Goal: Task Accomplishment & Management: Manage account settings

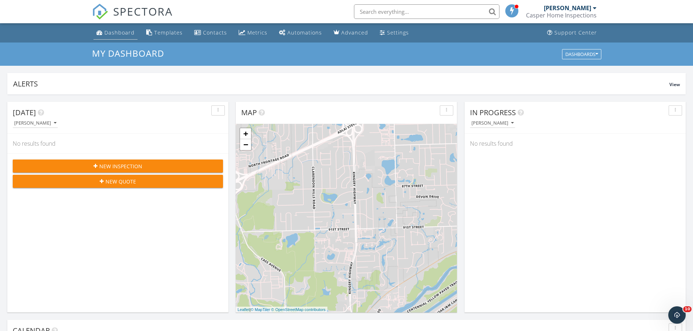
click at [118, 37] on link "Dashboard" at bounding box center [116, 32] width 44 height 13
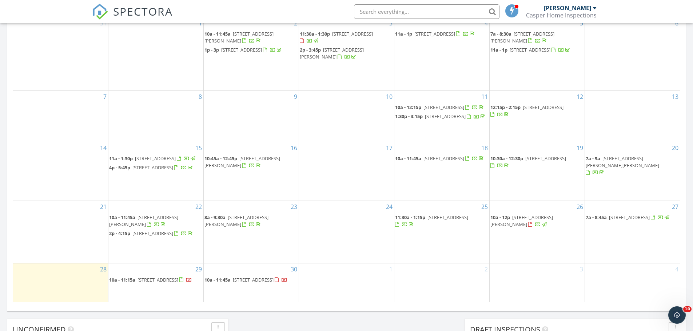
scroll to position [376, 0]
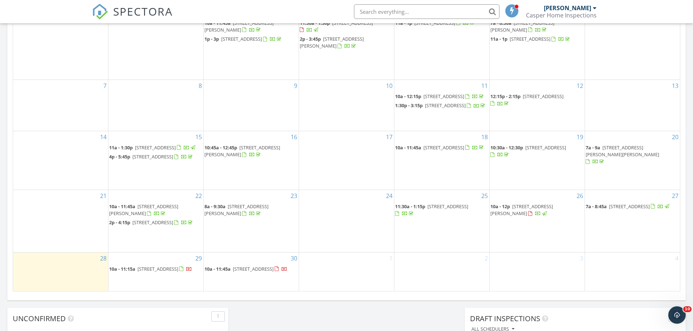
click at [612, 210] on span "828 Monroe St, Evanston 60202" at bounding box center [629, 206] width 41 height 7
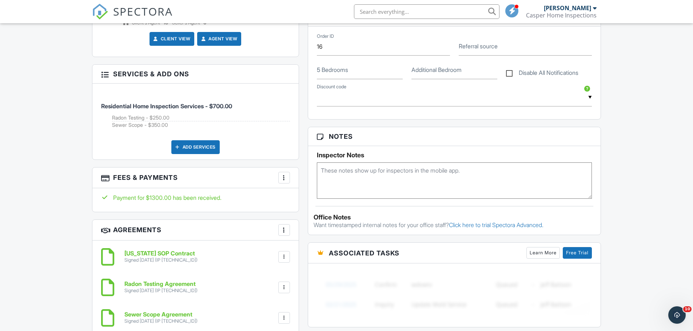
click at [288, 176] on div "More" at bounding box center [284, 178] width 12 height 12
click at [303, 204] on li "Edit Fees & Payments" at bounding box center [321, 200] width 76 height 18
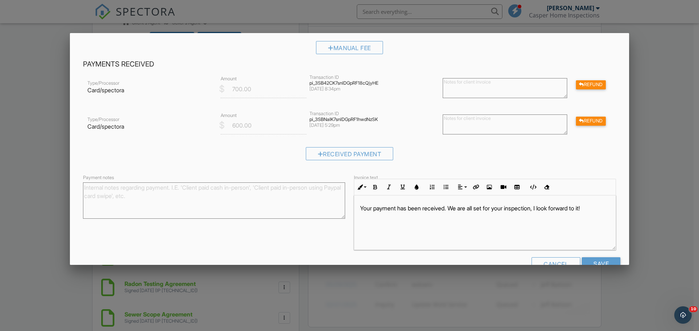
scroll to position [146, 0]
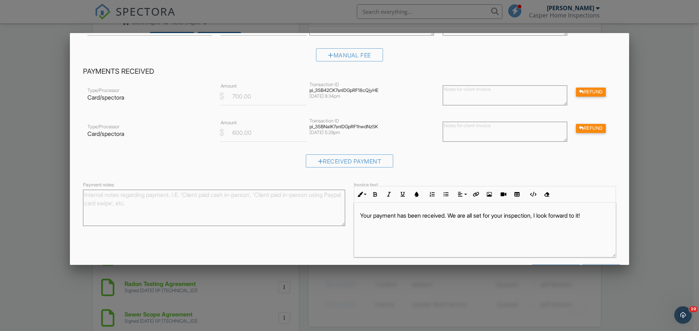
click at [479, 137] on textarea at bounding box center [504, 132] width 124 height 20
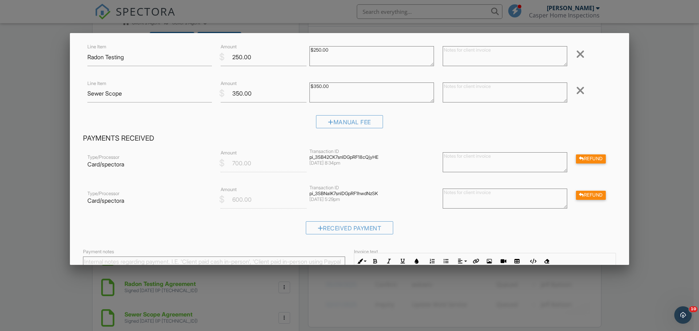
scroll to position [97, 0]
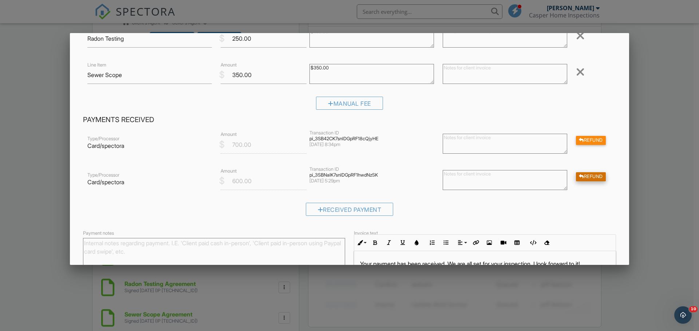
click at [593, 181] on div "Refund" at bounding box center [591, 176] width 30 height 9
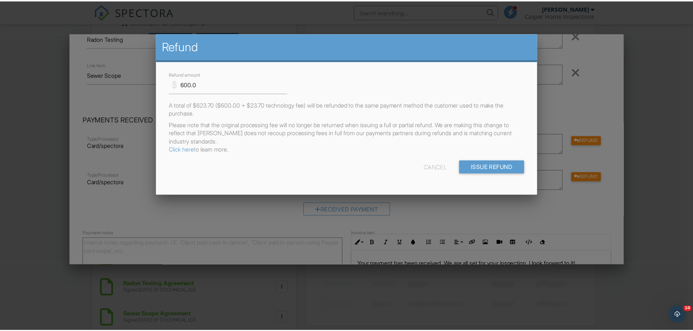
scroll to position [0, 0]
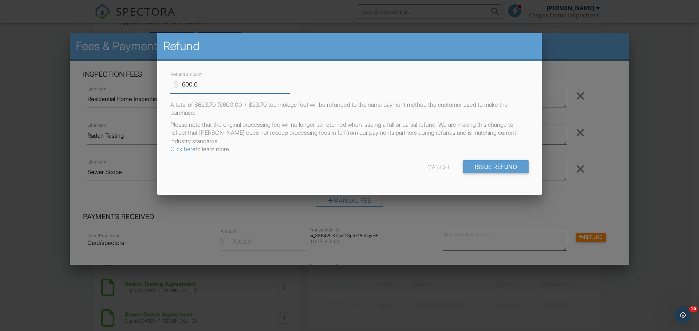
drag, startPoint x: 205, startPoint y: 86, endPoint x: 166, endPoint y: 84, distance: 39.0
click at [166, 84] on div "$ Refund amount 600.0" at bounding box center [227, 82] width 122 height 24
click at [225, 86] on input "250" at bounding box center [229, 85] width 119 height 18
click at [287, 87] on input "249.99" at bounding box center [229, 85] width 119 height 18
click at [287, 82] on input "250" at bounding box center [229, 85] width 119 height 18
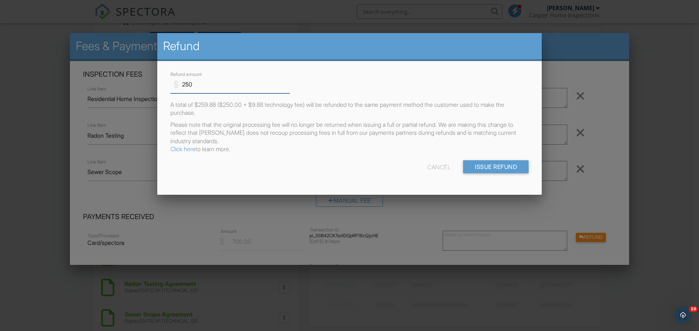
click at [287, 89] on input "250" at bounding box center [229, 85] width 119 height 18
click at [287, 88] on input "249.99" at bounding box center [229, 85] width 119 height 18
click at [287, 88] on input "249.98" at bounding box center [229, 85] width 119 height 18
click at [287, 88] on input "249.97" at bounding box center [229, 85] width 119 height 18
click at [287, 88] on input "249.96" at bounding box center [229, 85] width 119 height 18
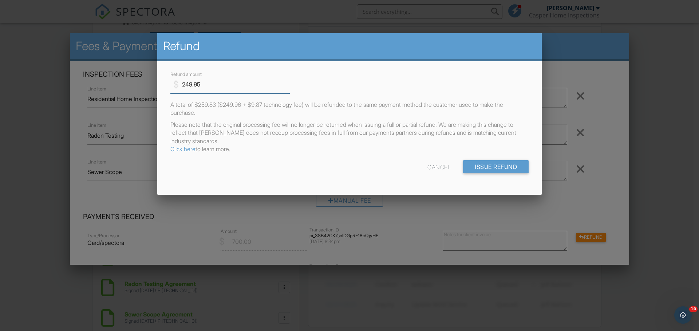
click at [287, 88] on input "249.95" at bounding box center [229, 85] width 119 height 18
click at [287, 88] on input "249.94" at bounding box center [229, 85] width 119 height 18
click at [287, 88] on input "249.93" at bounding box center [229, 85] width 119 height 18
click at [287, 88] on input "249.92" at bounding box center [229, 85] width 119 height 18
click at [287, 88] on input "249.91" at bounding box center [229, 85] width 119 height 18
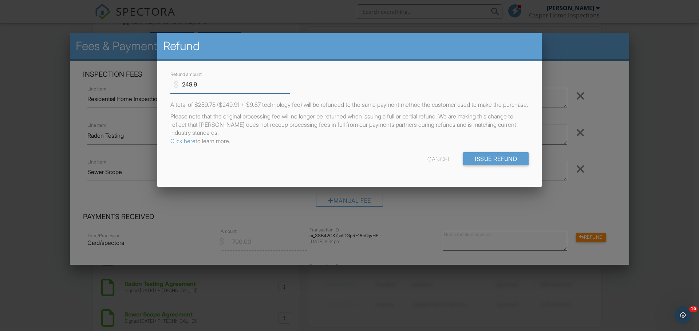
click at [287, 88] on input "249.9" at bounding box center [229, 85] width 119 height 18
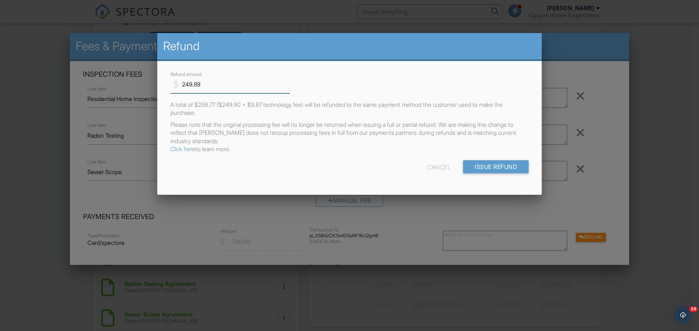
click at [287, 88] on input "249.89" at bounding box center [229, 85] width 119 height 18
click at [287, 88] on input "249.88" at bounding box center [229, 85] width 119 height 18
click at [287, 88] on input "249.87" at bounding box center [229, 85] width 119 height 18
click at [287, 88] on input "249.86" at bounding box center [229, 85] width 119 height 18
click at [287, 83] on input "249.87" at bounding box center [229, 85] width 119 height 18
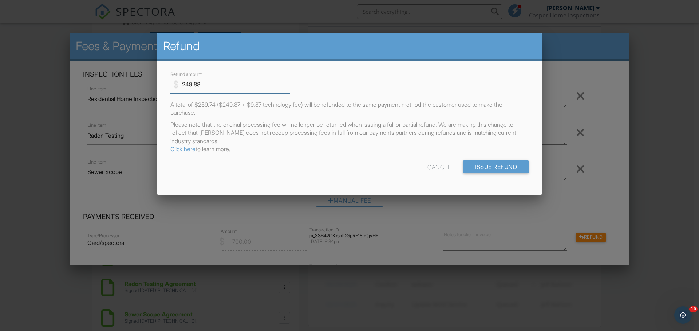
click at [287, 83] on input "249.88" at bounding box center [229, 85] width 119 height 18
click at [287, 83] on input "249.89" at bounding box center [229, 85] width 119 height 18
click at [287, 83] on input "249.9" at bounding box center [229, 85] width 119 height 18
click at [287, 83] on input "249.91" at bounding box center [229, 85] width 119 height 18
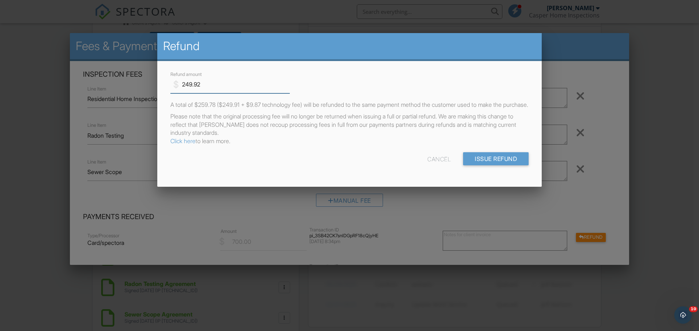
click at [287, 83] on input "249.92" at bounding box center [229, 85] width 119 height 18
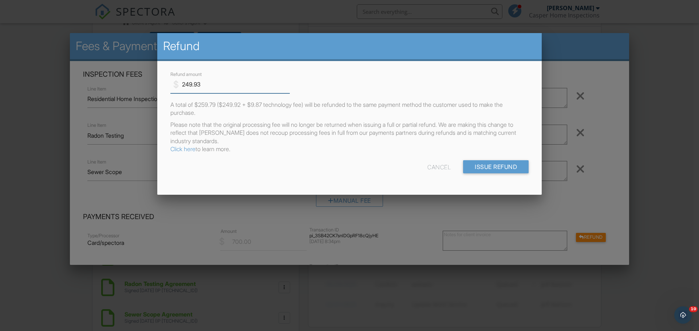
click at [287, 83] on input "249.93" at bounding box center [229, 85] width 119 height 18
click at [287, 83] on input "249.94" at bounding box center [229, 85] width 119 height 18
click at [287, 83] on input "249.95" at bounding box center [229, 85] width 119 height 18
click at [288, 87] on input "249.94" at bounding box center [229, 85] width 119 height 18
click at [288, 87] on input "249.78" at bounding box center [229, 85] width 119 height 18
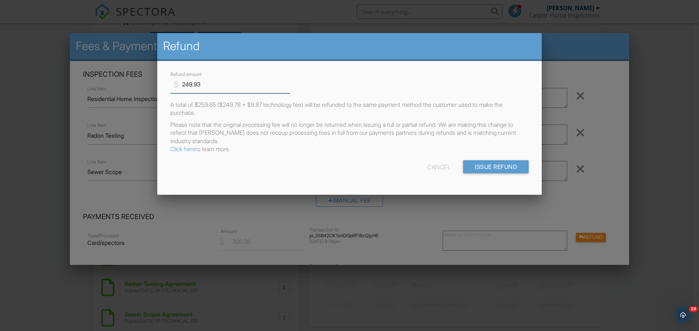
click at [286, 83] on input "249.93" at bounding box center [229, 85] width 119 height 18
click at [286, 83] on input "249.94" at bounding box center [229, 85] width 119 height 18
click at [286, 83] on input "249.95" at bounding box center [229, 85] width 119 height 18
click at [286, 83] on input "249.96" at bounding box center [229, 85] width 119 height 18
click at [286, 83] on input "249.97" at bounding box center [229, 85] width 119 height 18
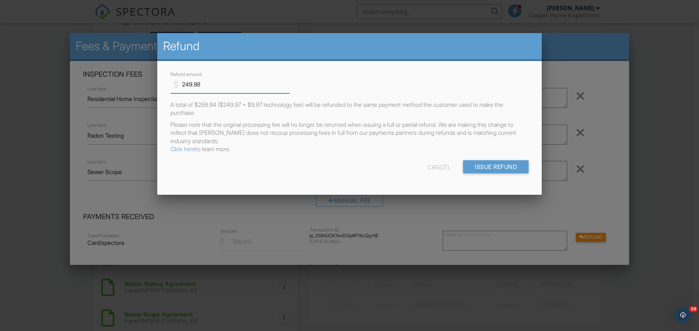
click at [286, 83] on input "249.98" at bounding box center [229, 85] width 119 height 18
click at [286, 83] on input "249.99" at bounding box center [229, 85] width 119 height 18
type input "250"
click at [286, 83] on input "250" at bounding box center [229, 85] width 119 height 18
click at [444, 170] on div "Cancel" at bounding box center [438, 166] width 23 height 13
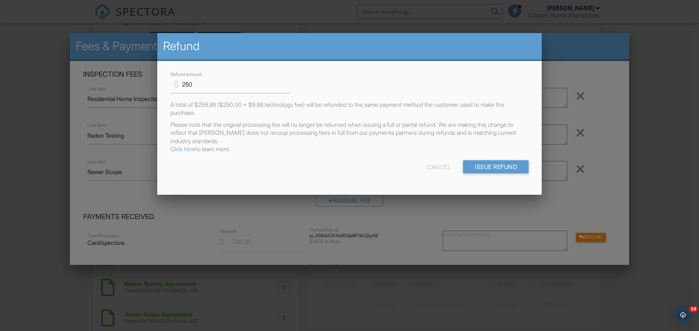
click at [438, 163] on div "Cancel" at bounding box center [438, 166] width 23 height 13
click at [438, 165] on div "Cancel" at bounding box center [438, 166] width 23 height 13
click at [623, 175] on div at bounding box center [349, 171] width 699 height 414
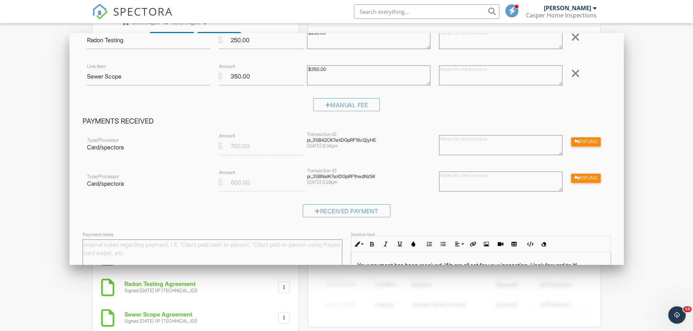
scroll to position [97, 0]
click at [467, 184] on textarea at bounding box center [500, 181] width 123 height 20
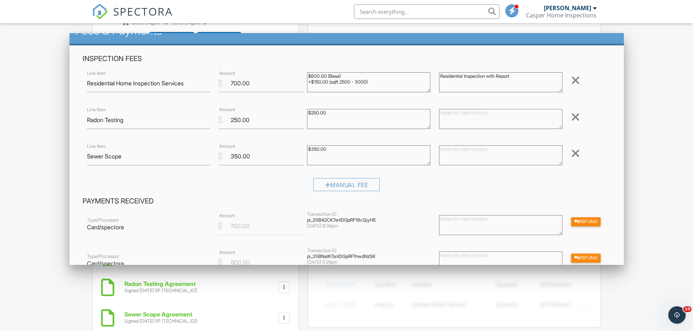
scroll to position [12, 0]
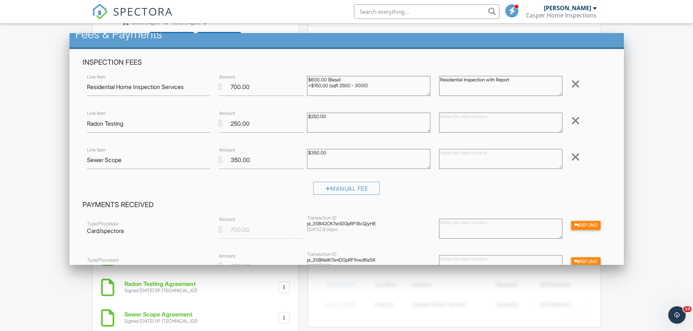
click at [447, 123] on textarea at bounding box center [500, 123] width 123 height 20
drag, startPoint x: 250, startPoint y: 125, endPoint x: 206, endPoint y: 124, distance: 44.0
click at [206, 124] on div "Line Item Radon Testing $ Amount 250.00 $250.00 Remove" at bounding box center [347, 123] width 528 height 29
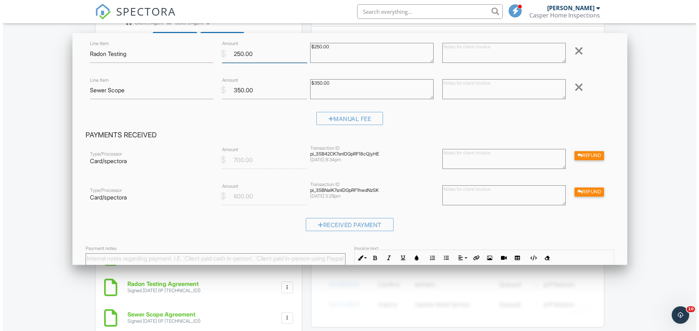
scroll to position [85, 0]
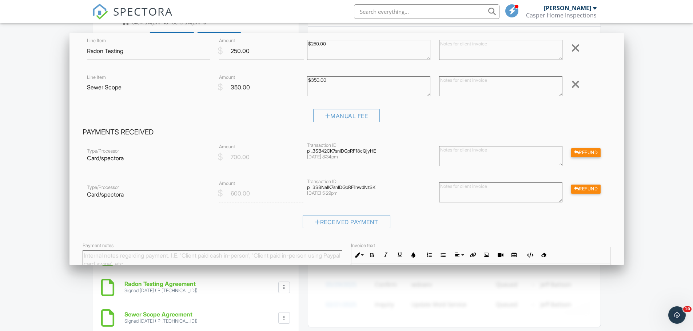
click at [476, 200] on textarea at bounding box center [500, 193] width 123 height 20
type textarea "R"
type textarea "C"
type textarea "Radon Testing Cancelled Per Clients Request"
click at [590, 188] on div "Refund" at bounding box center [586, 189] width 30 height 9
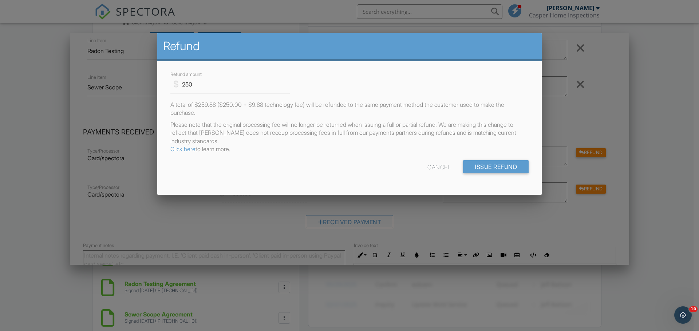
scroll to position [0, 0]
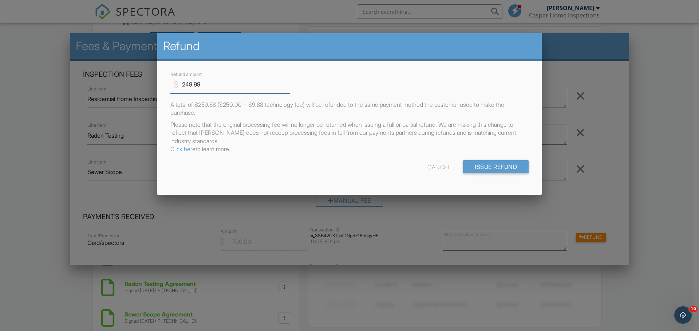
click at [287, 88] on input "249.99" at bounding box center [229, 85] width 119 height 18
click at [286, 80] on input "249.99" at bounding box center [229, 85] width 119 height 18
type input "250"
click at [285, 84] on input "250" at bounding box center [229, 85] width 119 height 18
click at [470, 167] on input "Issue Refund" at bounding box center [495, 166] width 65 height 13
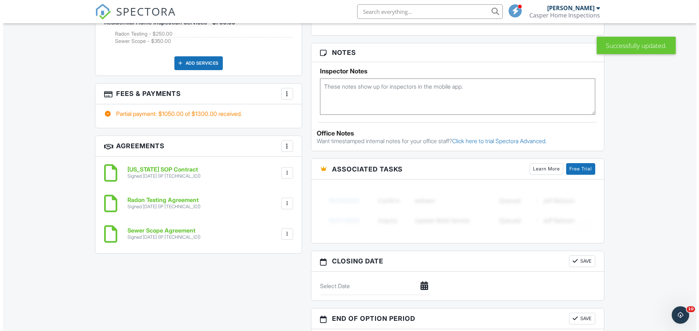
scroll to position [521, 0]
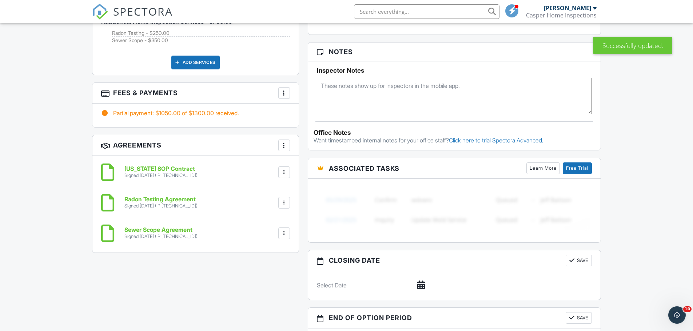
click at [285, 97] on div "More" at bounding box center [284, 93] width 12 height 12
click at [311, 116] on li "Edit Fees & Payments" at bounding box center [321, 115] width 76 height 18
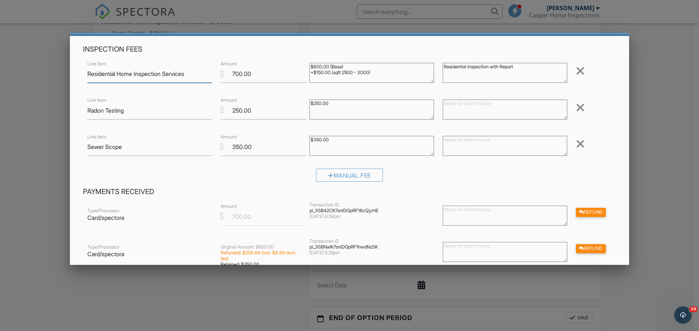
scroll to position [12, 0]
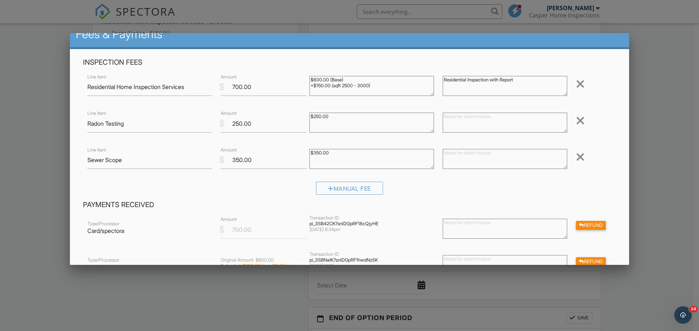
drag, startPoint x: 342, startPoint y: 119, endPoint x: 289, endPoint y: 120, distance: 53.9
click at [289, 120] on div "Line Item Radon Testing $ Amount 250.00 $250.00 Remove" at bounding box center [349, 123] width 533 height 29
click at [330, 123] on textarea "$250.00" at bounding box center [371, 123] width 124 height 20
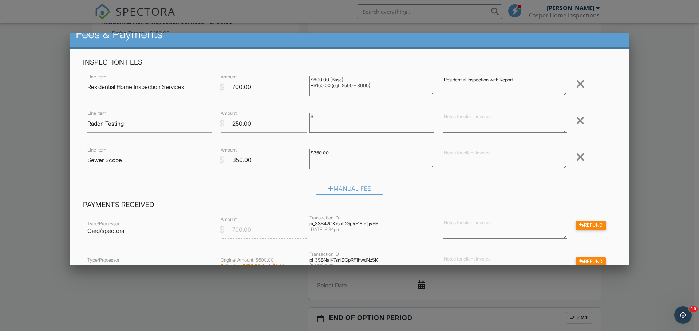
type textarea "$"
click at [263, 124] on input "250.00" at bounding box center [264, 124] width 86 height 18
drag, startPoint x: 251, startPoint y: 124, endPoint x: 205, endPoint y: 124, distance: 45.9
click at [205, 124] on div "Line Item Radon Testing $ Amount 250.00 $250.00 Remove" at bounding box center [349, 123] width 533 height 29
type input "0"
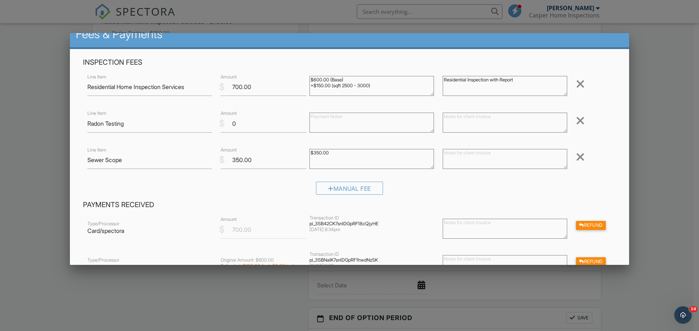
click at [489, 116] on textarea at bounding box center [504, 123] width 124 height 20
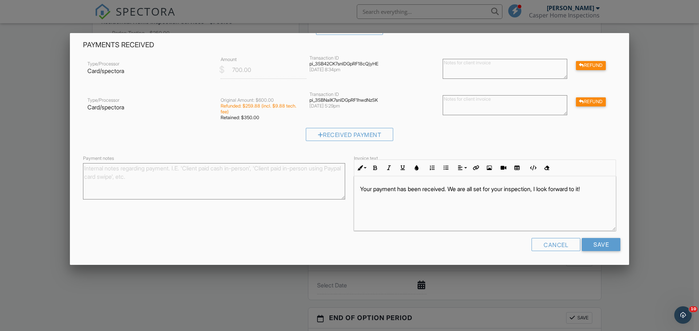
scroll to position [172, 0]
type textarea "Radon Testing Cancelled [DATE] per client"
click at [589, 244] on input "Save" at bounding box center [600, 244] width 39 height 13
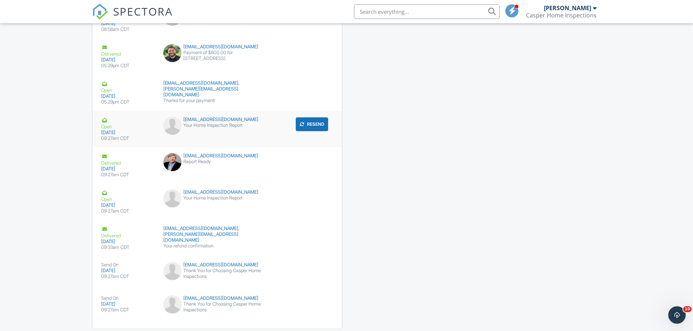
scroll to position [1266, 0]
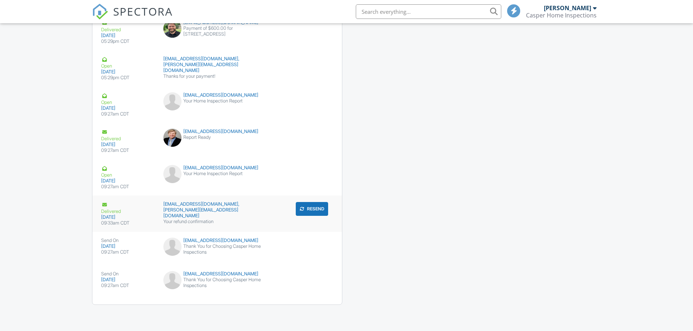
scroll to position [1266, 0]
click at [211, 206] on div "commonf@hotmail.com,sarahwinek@gmail.com" at bounding box center [216, 210] width 107 height 17
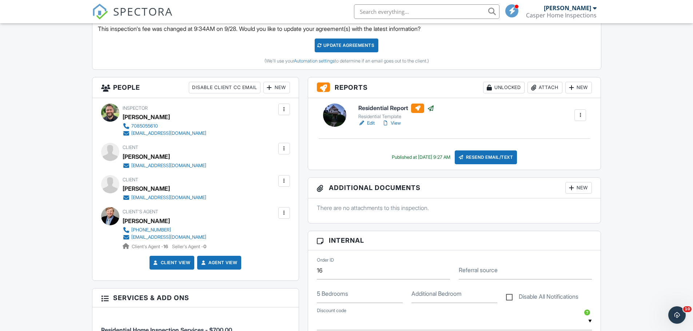
scroll to position [126, 0]
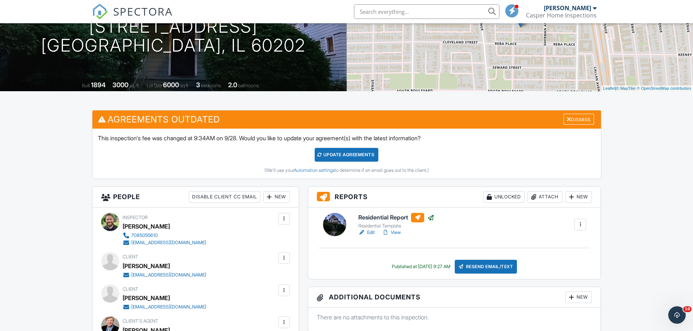
scroll to position [4, 0]
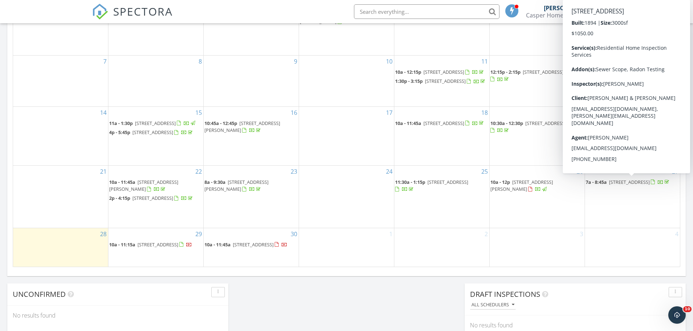
click at [624, 184] on span "828 Monroe St, Evanston 60202" at bounding box center [629, 182] width 41 height 7
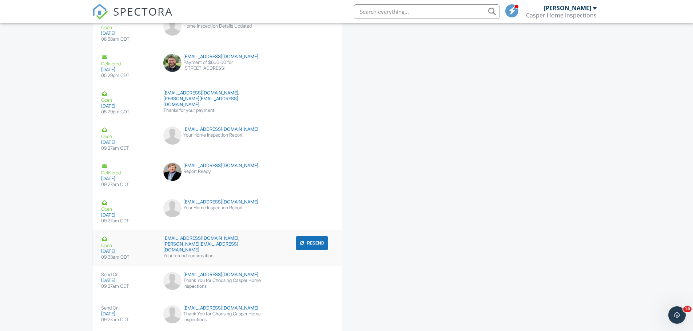
click at [193, 253] on div "Your refund confirmation" at bounding box center [216, 256] width 107 height 6
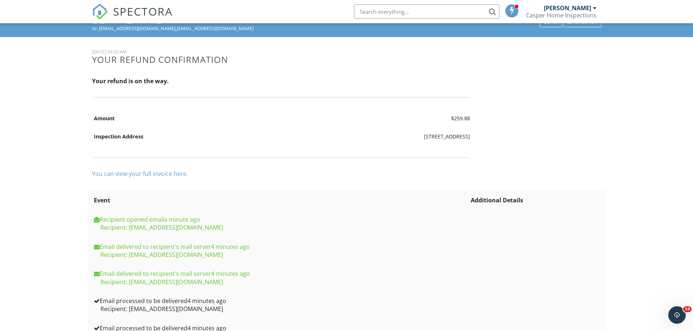
scroll to position [48, 0]
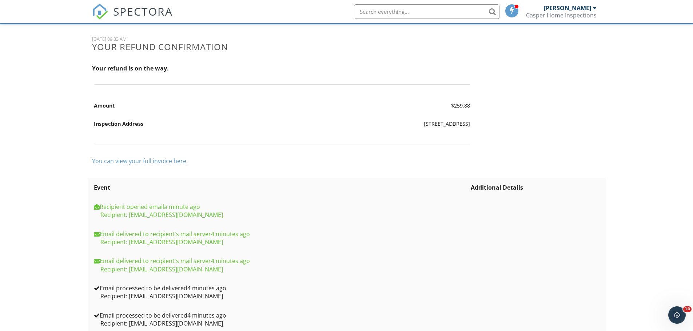
click at [167, 161] on link "You can view your full invoice here." at bounding box center [140, 161] width 96 height 8
